Goal: Information Seeking & Learning: Learn about a topic

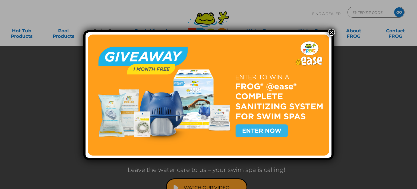
click at [330, 32] on button "×" at bounding box center [331, 32] width 7 height 7
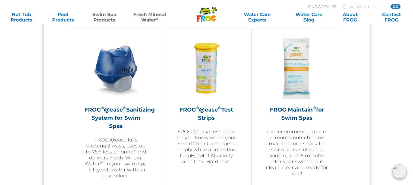
scroll to position [454, 0]
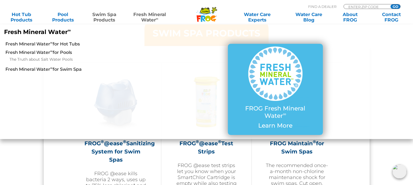
click at [151, 14] on link "Fresh Mineral Water ∞" at bounding box center [150, 17] width 40 height 11
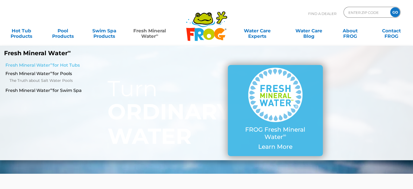
click at [63, 67] on link "Fresh Mineral Water ∞ for Hot Tubs" at bounding box center [71, 65] width 132 height 6
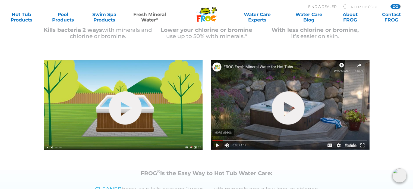
scroll to position [175, 0]
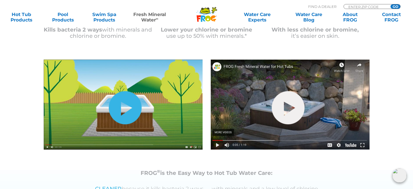
click at [130, 109] on link "hide-me" at bounding box center [125, 107] width 33 height 33
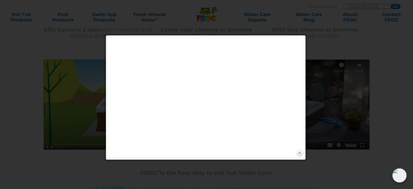
click at [302, 153] on link "Close" at bounding box center [300, 153] width 8 height 8
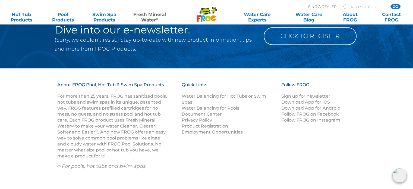
scroll to position [888, 0]
